Goal: Task Accomplishment & Management: Complete application form

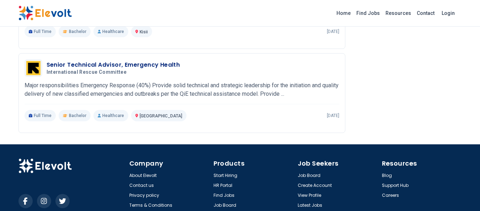
scroll to position [576, 0]
